Goal: Navigation & Orientation: Find specific page/section

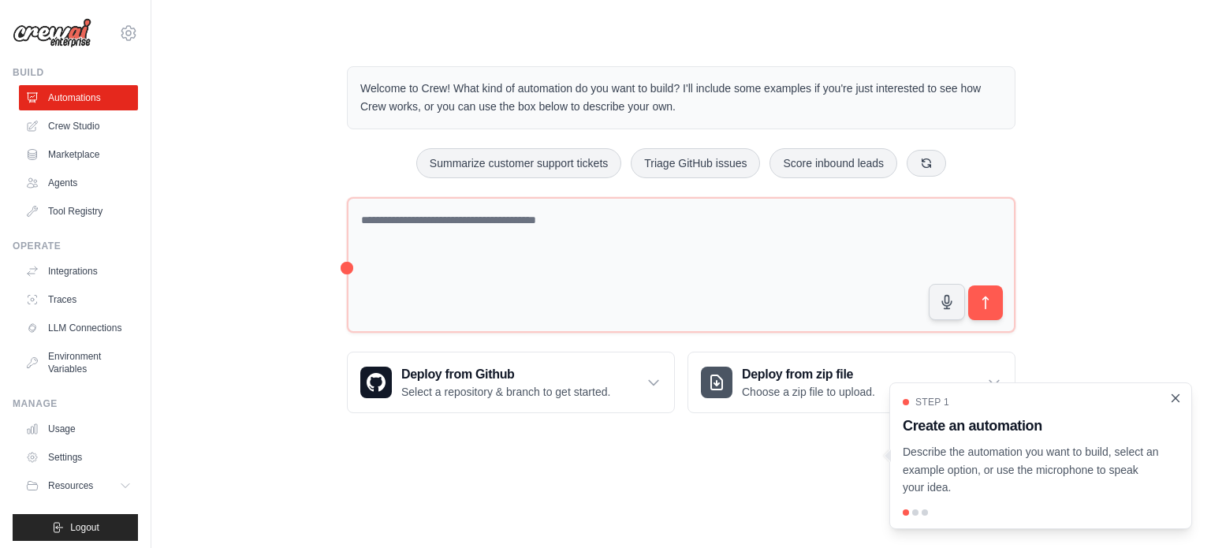
click at [1176, 400] on icon "Close walkthrough" at bounding box center [1175, 397] width 7 height 7
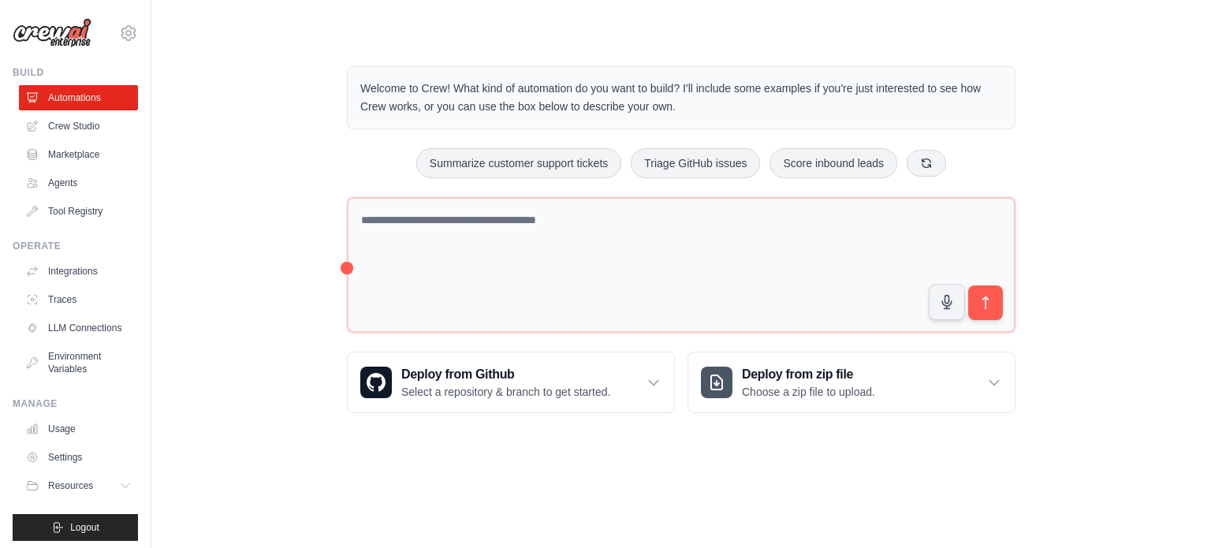
click at [263, 237] on div "Welcome to Crew! What kind of automation do you want to build? I'll include som…" at bounding box center [681, 239] width 1009 height 397
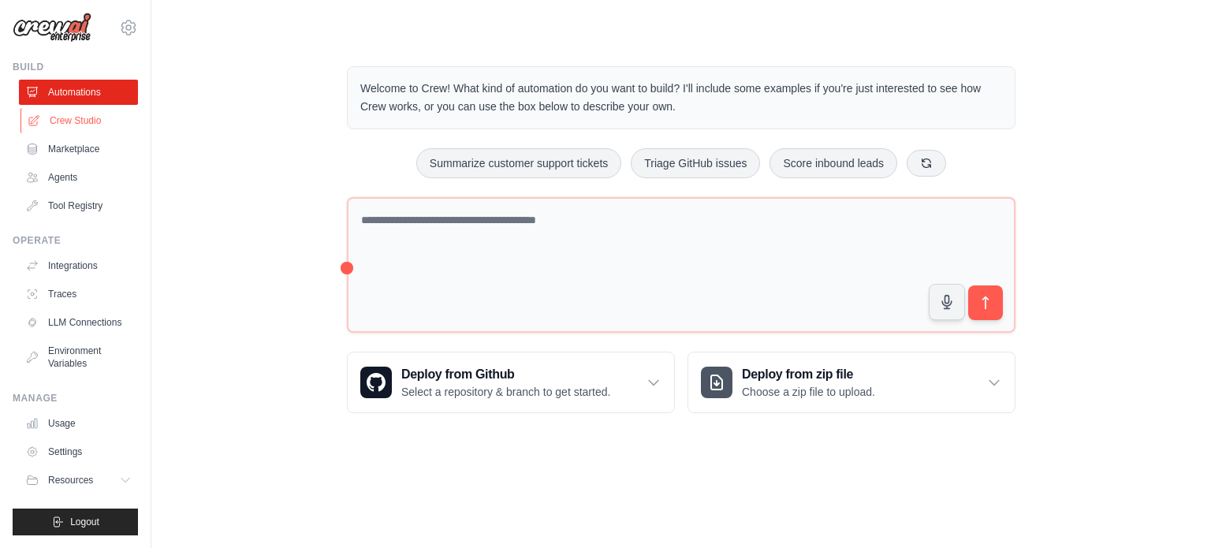
click at [91, 116] on link "Crew Studio" at bounding box center [79, 120] width 119 height 25
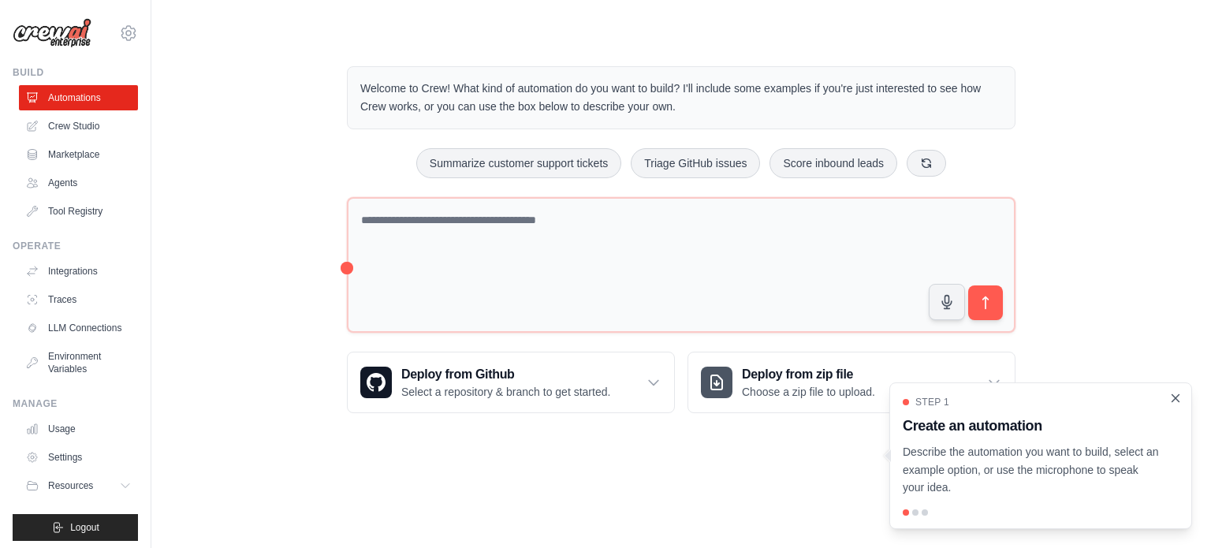
click at [1177, 396] on icon "Close walkthrough" at bounding box center [1175, 397] width 7 height 7
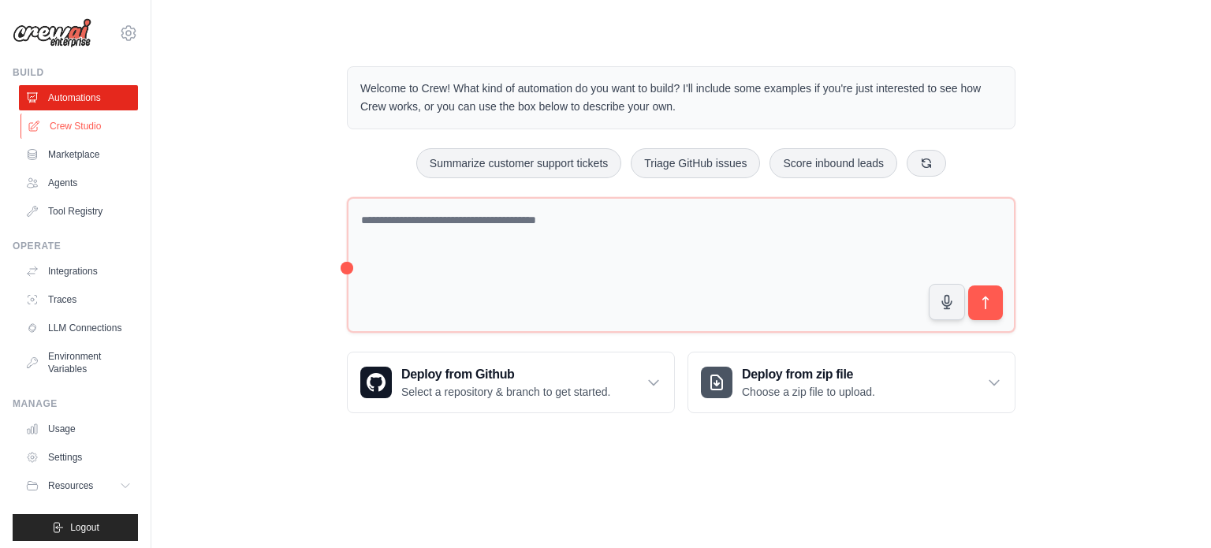
click at [92, 117] on link "Crew Studio" at bounding box center [79, 126] width 119 height 25
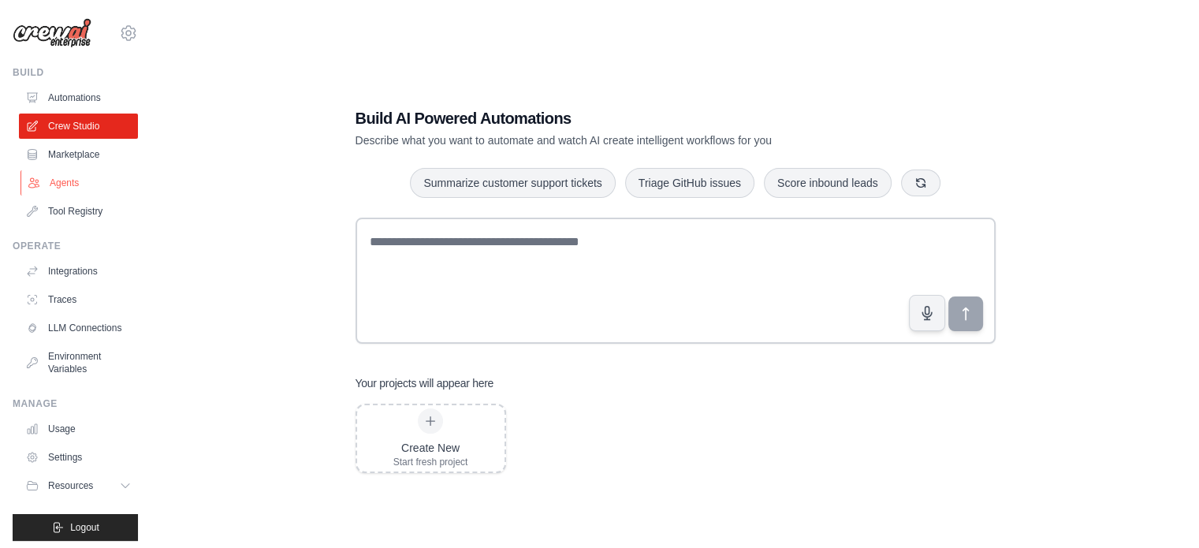
click at [91, 183] on link "Agents" at bounding box center [79, 182] width 119 height 25
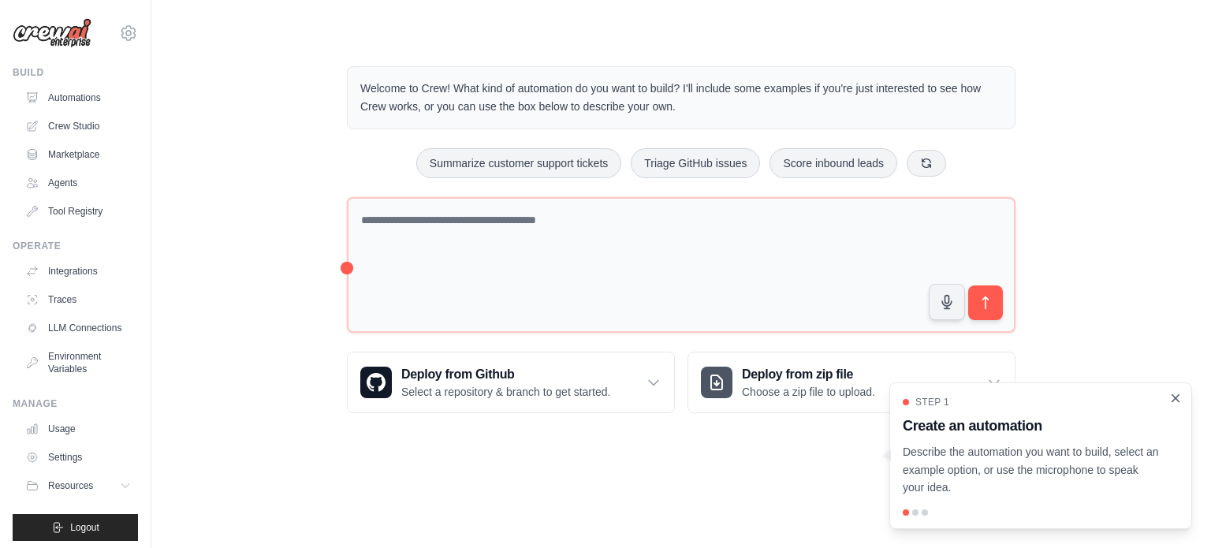
click at [1172, 397] on icon "Close walkthrough" at bounding box center [1175, 398] width 14 height 14
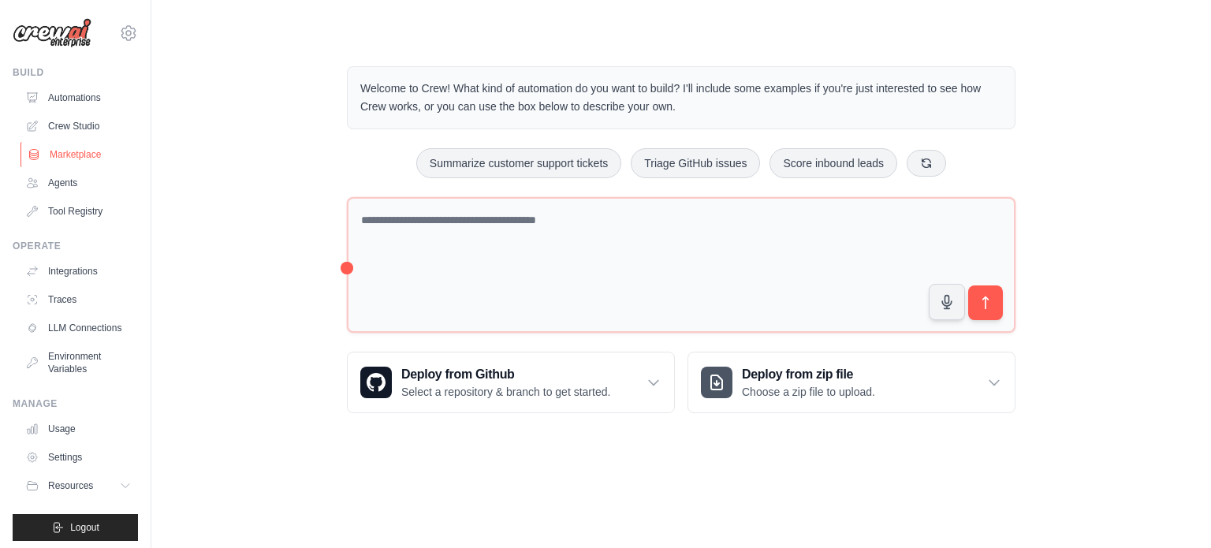
click at [72, 160] on link "Marketplace" at bounding box center [79, 154] width 119 height 25
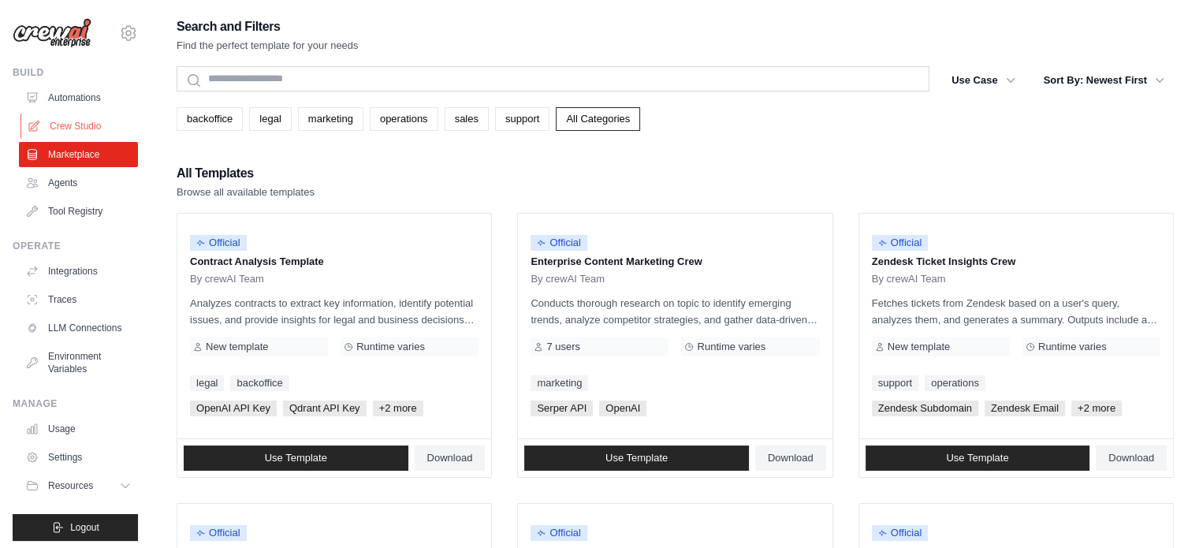
click at [68, 130] on link "Crew Studio" at bounding box center [79, 126] width 119 height 25
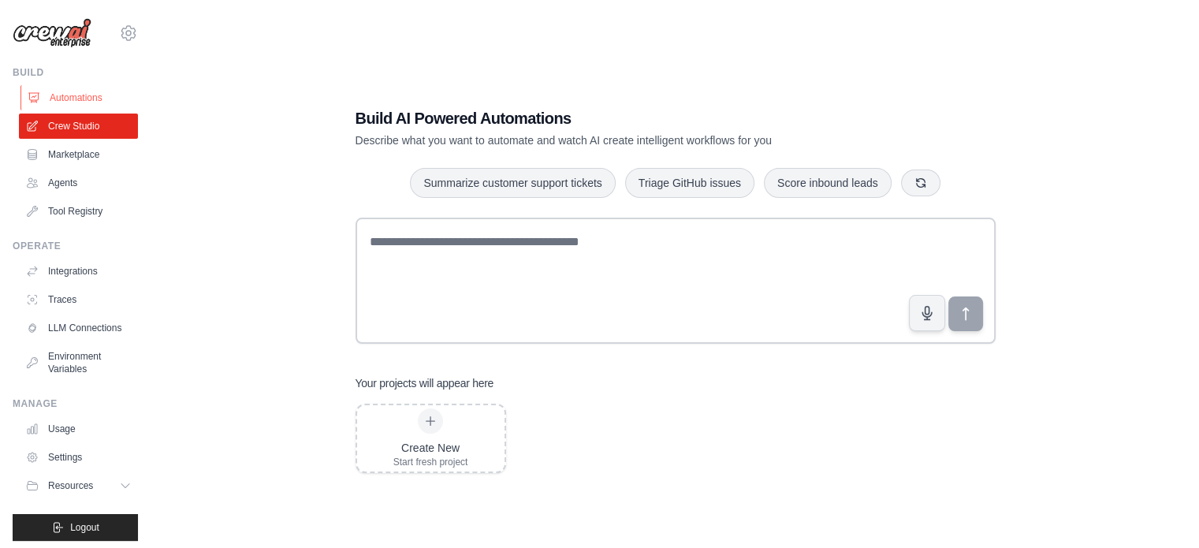
click at [85, 100] on link "Automations" at bounding box center [79, 97] width 119 height 25
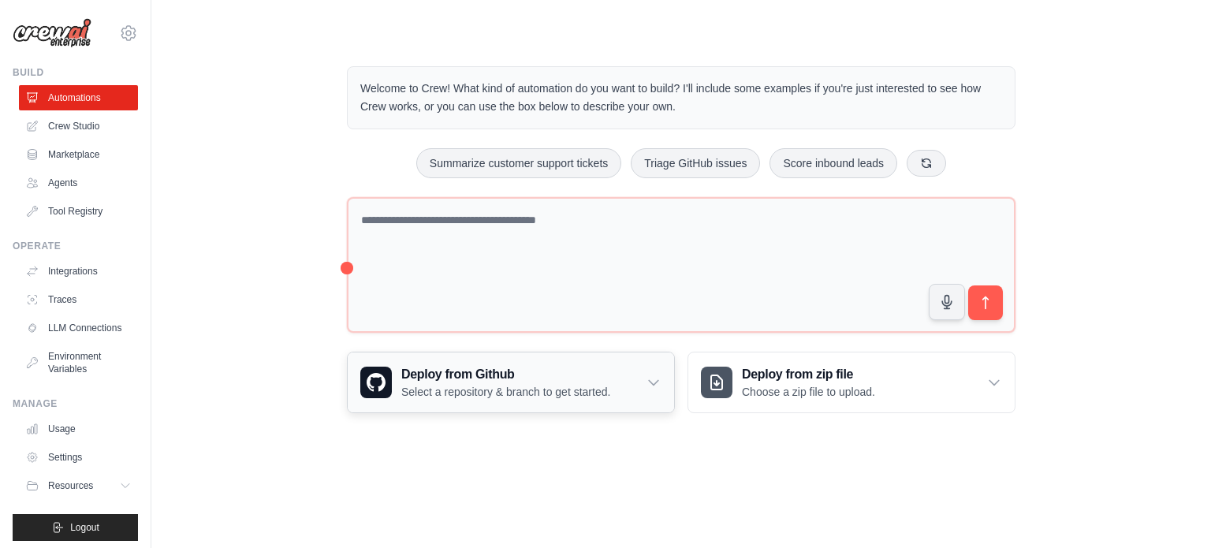
click at [610, 393] on p "Select a repository & branch to get started." at bounding box center [505, 392] width 209 height 16
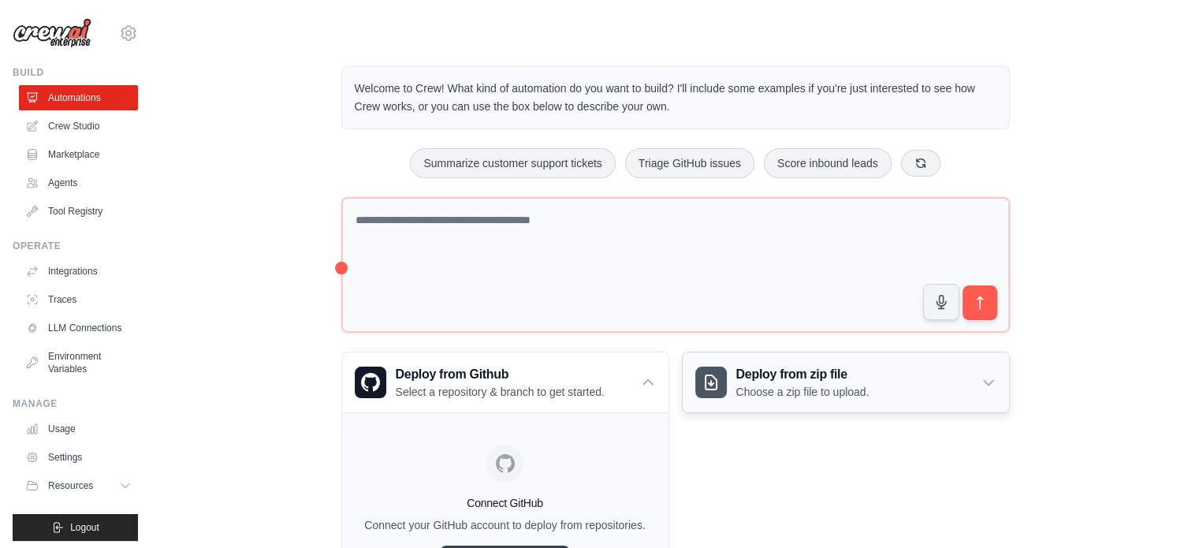
click at [834, 381] on h3 "Deploy from zip file" at bounding box center [802, 374] width 133 height 19
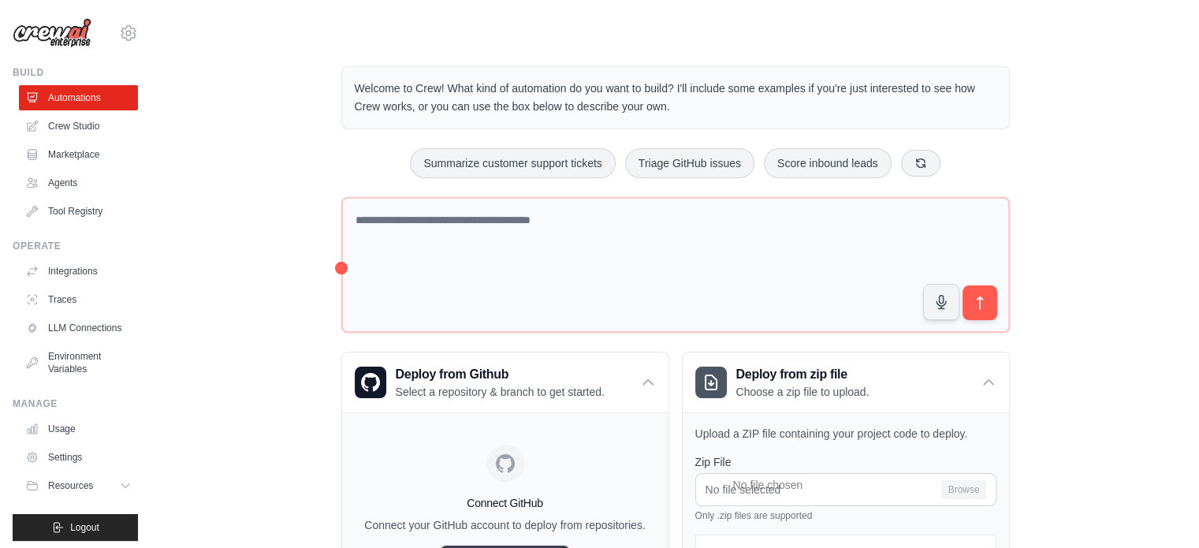
click at [1046, 327] on div "Welcome to Crew! What kind of automation do you want to build? I'll include som…" at bounding box center [675, 394] width 997 height 706
